Goal: Task Accomplishment & Management: Use online tool/utility

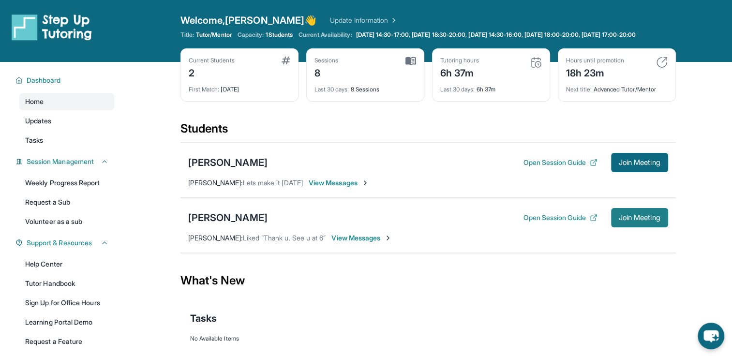
click at [640, 221] on span "Join Meeting" at bounding box center [640, 218] width 42 height 6
click at [654, 221] on span "Join Meeting" at bounding box center [640, 218] width 42 height 6
